Goal: Navigation & Orientation: Go to known website

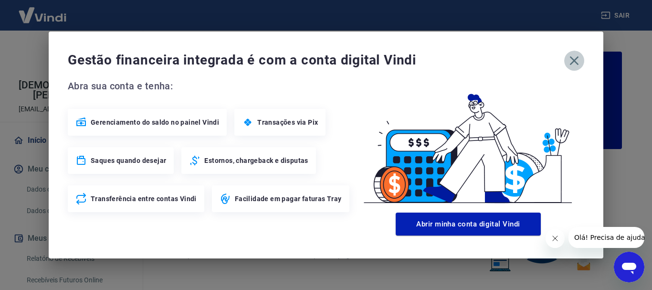
click at [575, 58] on icon "button" at bounding box center [574, 60] width 15 height 15
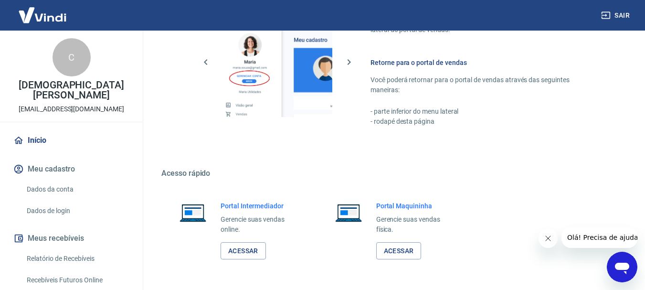
scroll to position [593, 0]
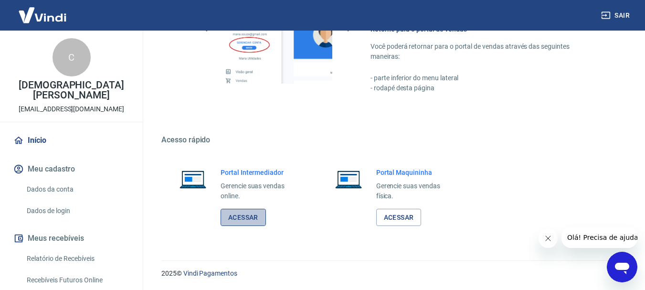
click at [251, 216] on link "Acessar" at bounding box center [243, 218] width 45 height 18
